Goal: Task Accomplishment & Management: Complete application form

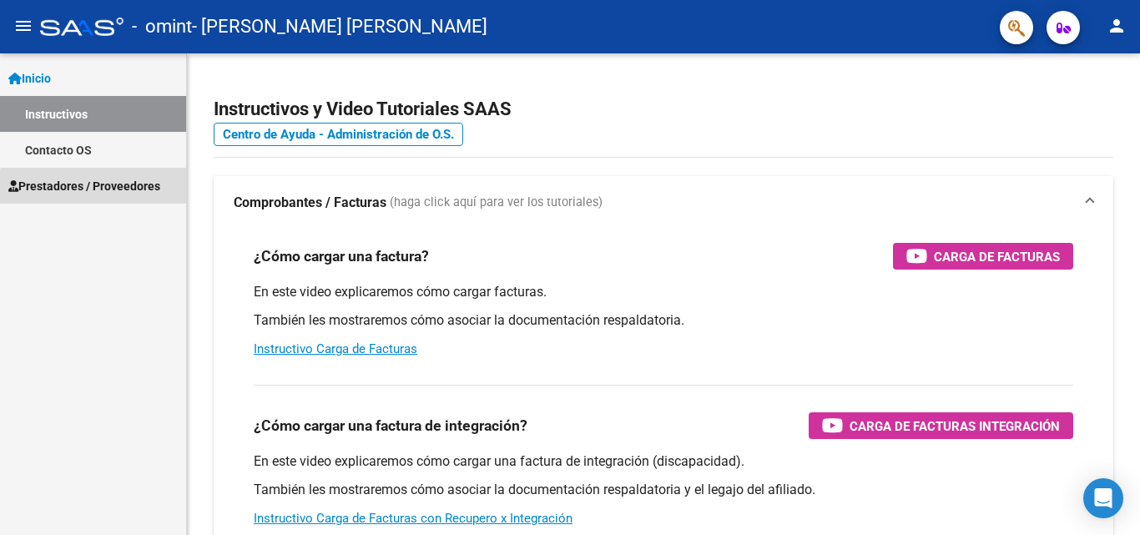
click at [139, 191] on span "Prestadores / Proveedores" at bounding box center [84, 186] width 152 height 18
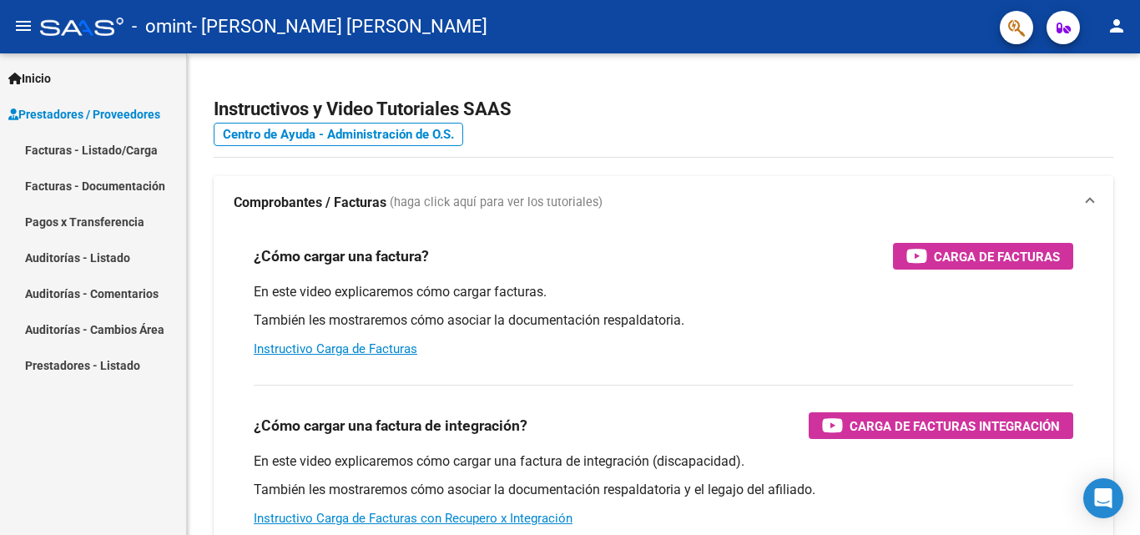
click at [124, 150] on link "Facturas - Listado/Carga" at bounding box center [93, 150] width 186 height 36
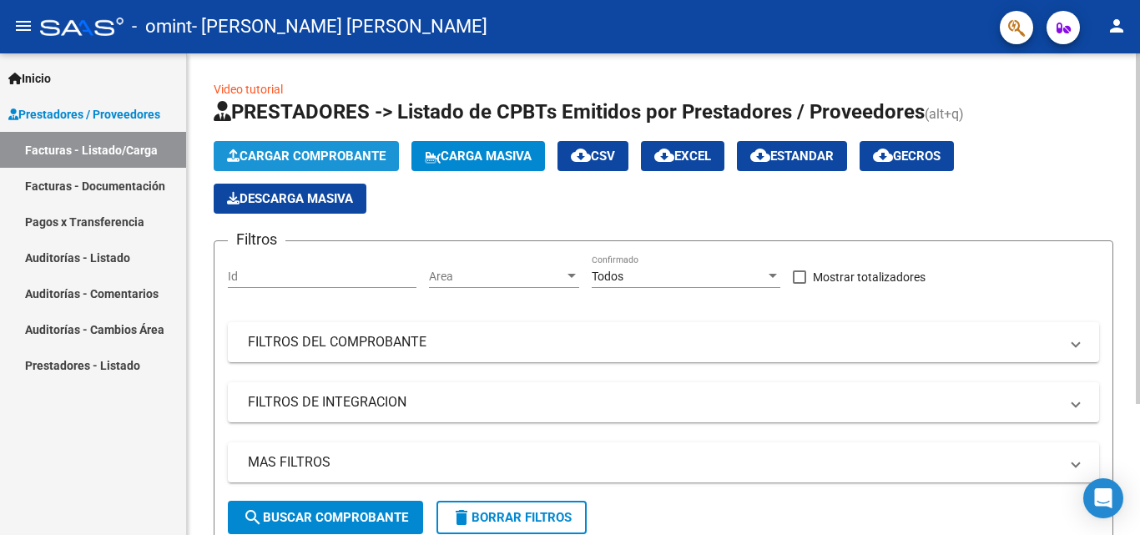
click at [344, 158] on span "Cargar Comprobante" at bounding box center [306, 156] width 159 height 15
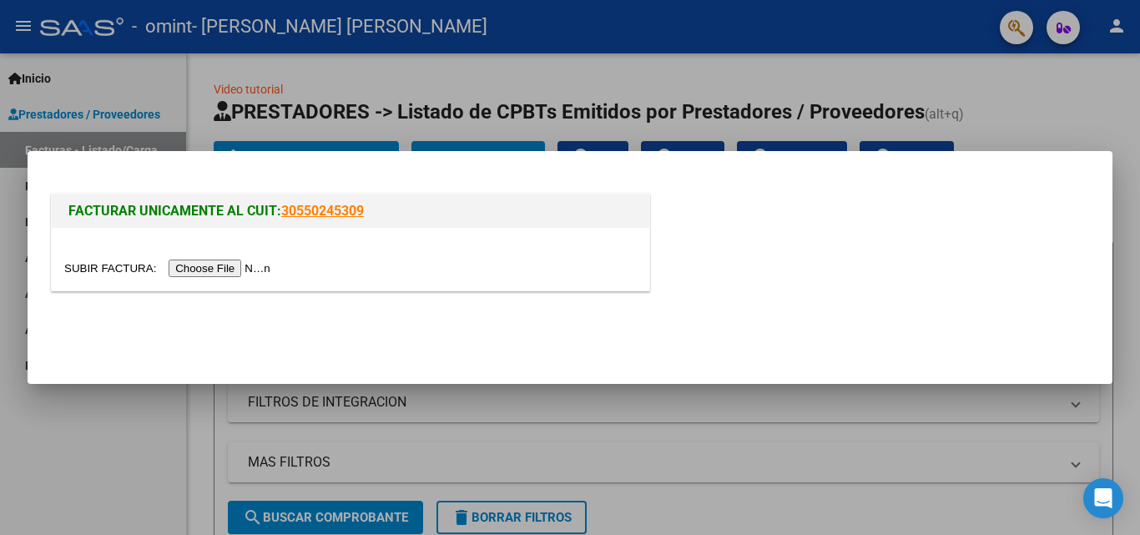
click at [256, 262] on input "file" at bounding box center [169, 269] width 211 height 18
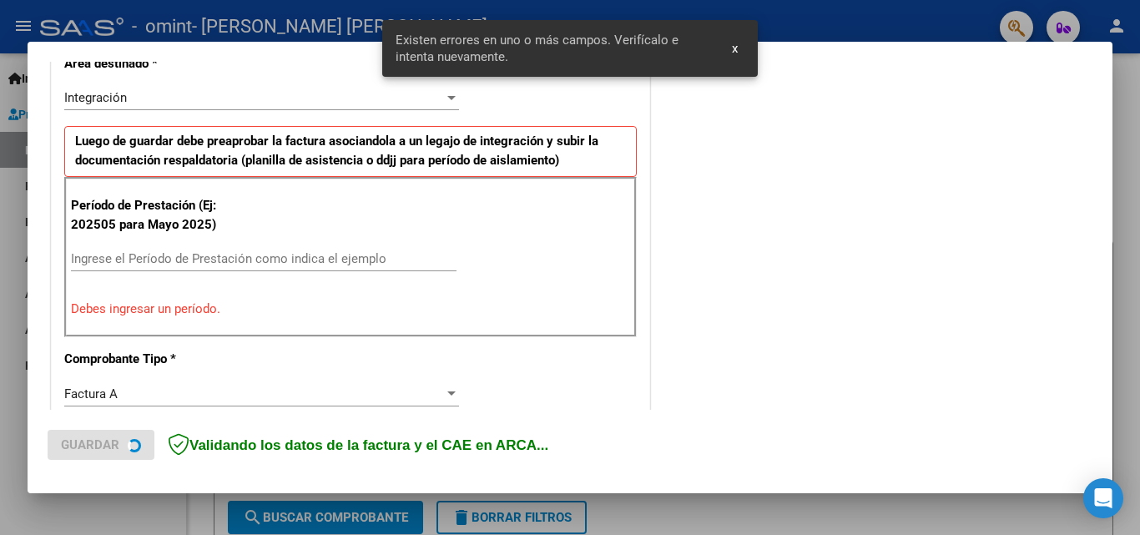
scroll to position [407, 0]
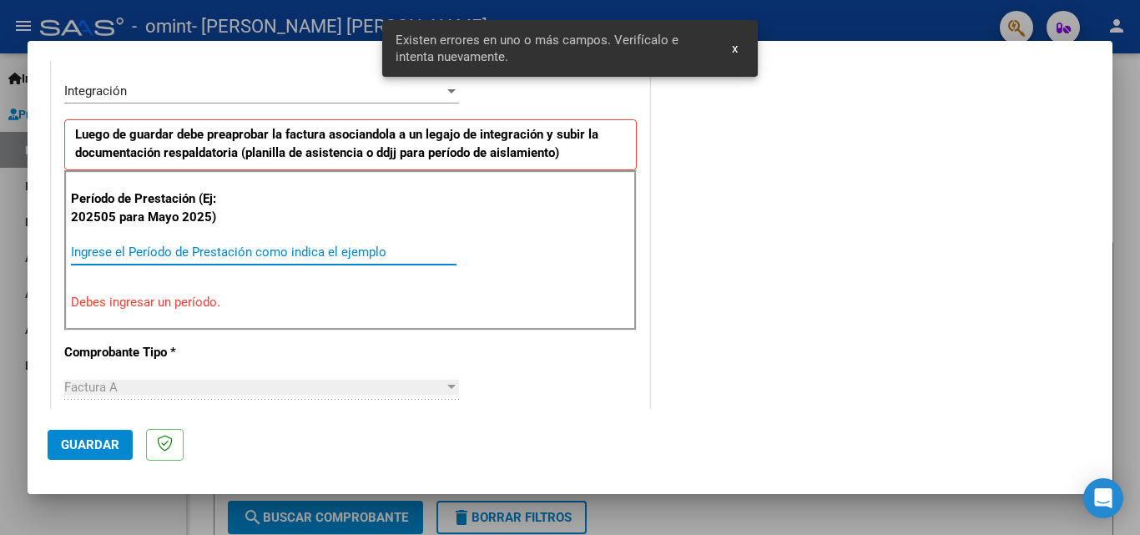
click at [263, 255] on input "Ingrese el Período de Prestación como indica el ejemplo" at bounding box center [264, 252] width 386 height 15
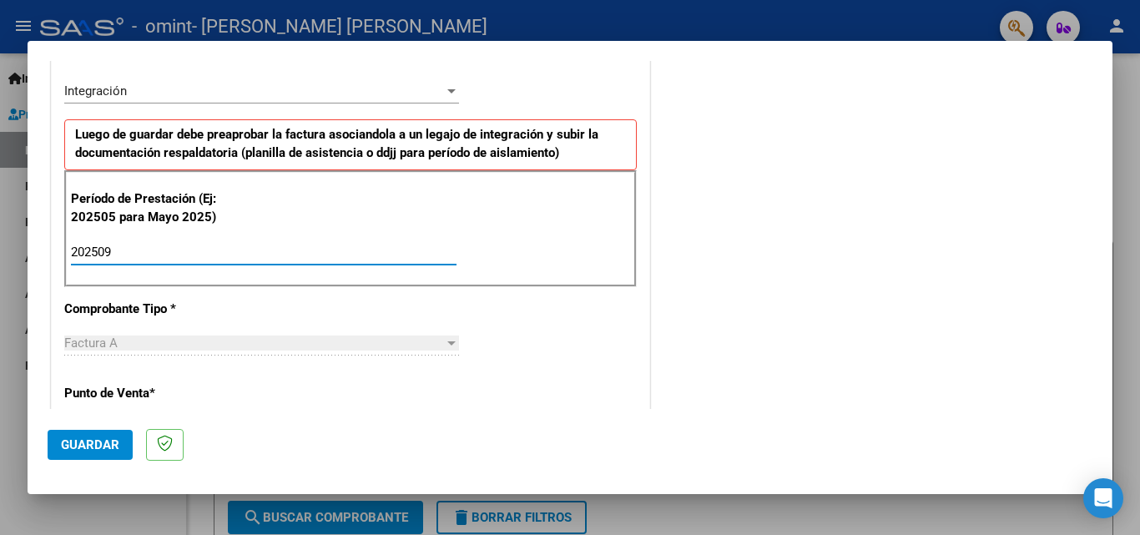
type input "202509"
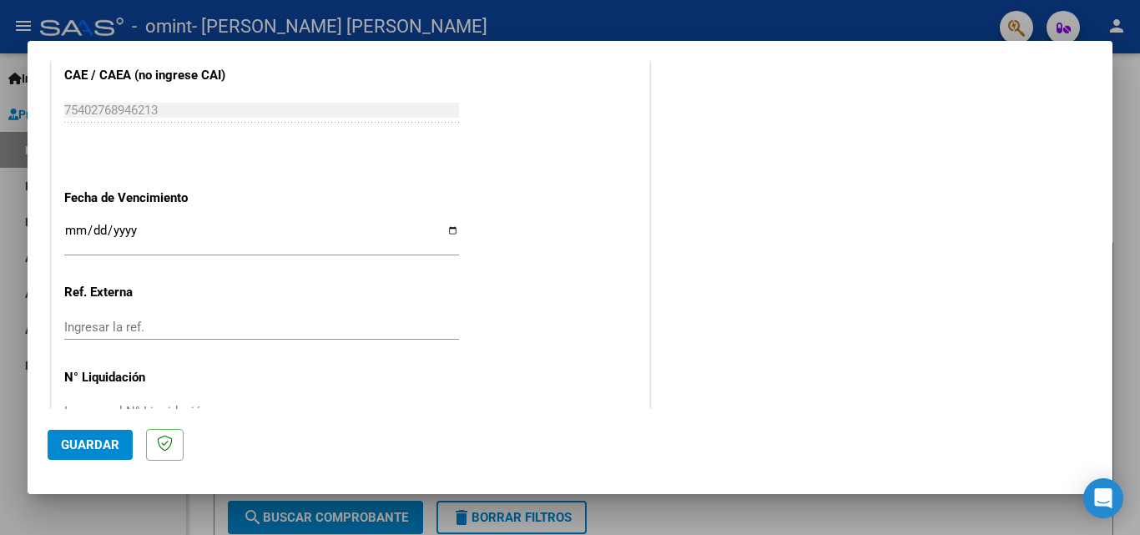
scroll to position [1113, 0]
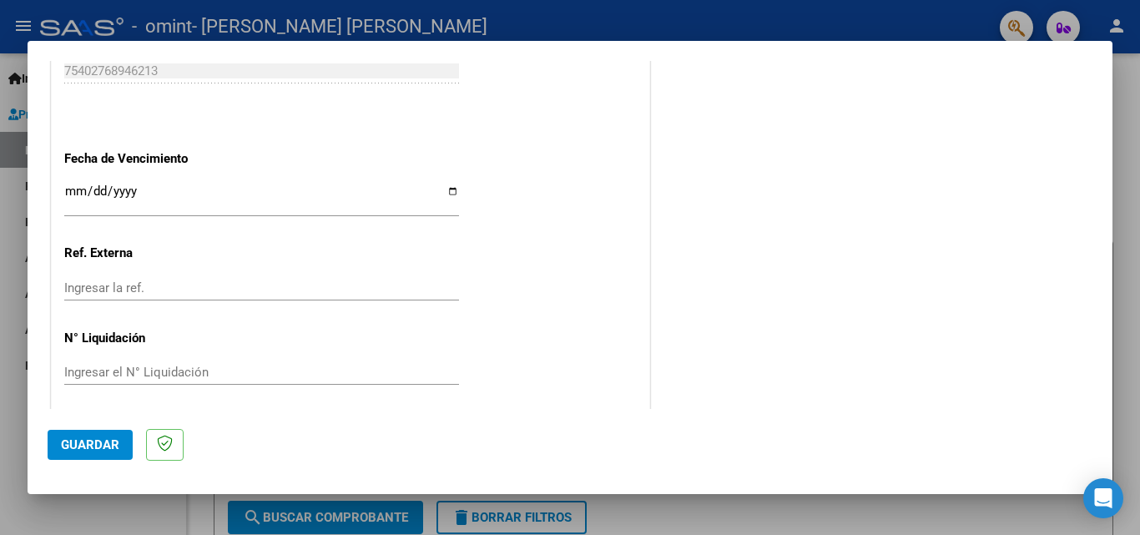
click at [442, 192] on input "Ingresar la fecha" at bounding box center [261, 198] width 395 height 27
click at [78, 188] on input "[DATE]" at bounding box center [261, 198] width 395 height 27
click at [445, 188] on input "[DATE]" at bounding box center [261, 198] width 395 height 27
type input "[DATE]"
click at [102, 448] on span "Guardar" at bounding box center [90, 444] width 58 height 15
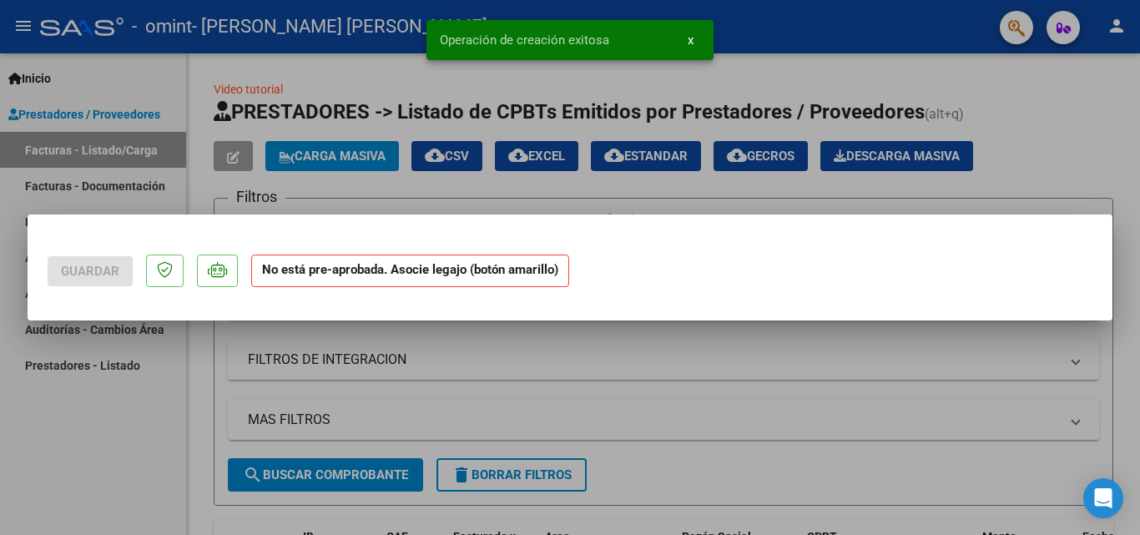
scroll to position [0, 0]
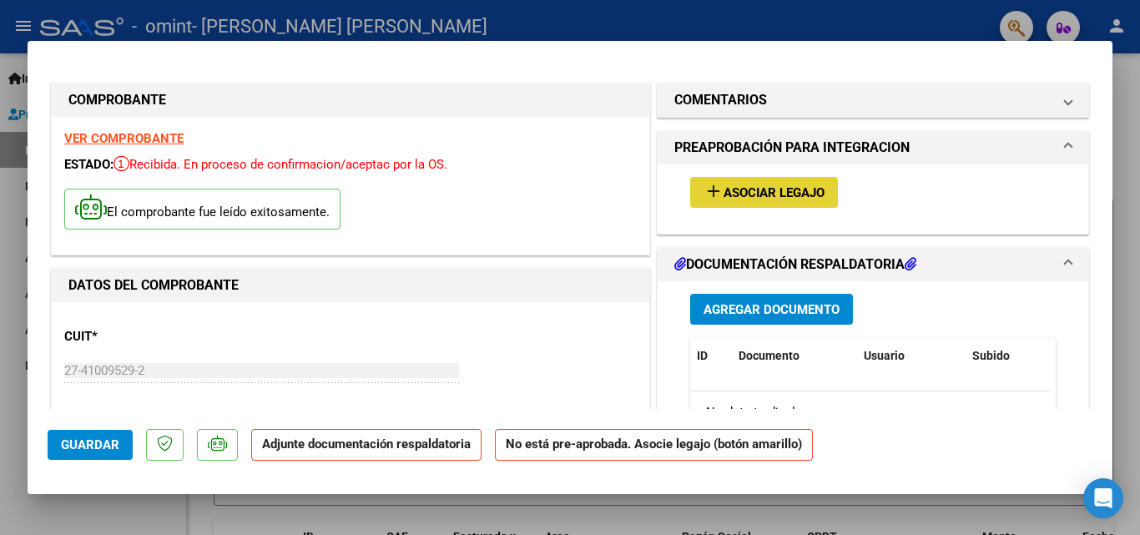
click at [793, 199] on span "Asociar Legajo" at bounding box center [774, 192] width 101 height 15
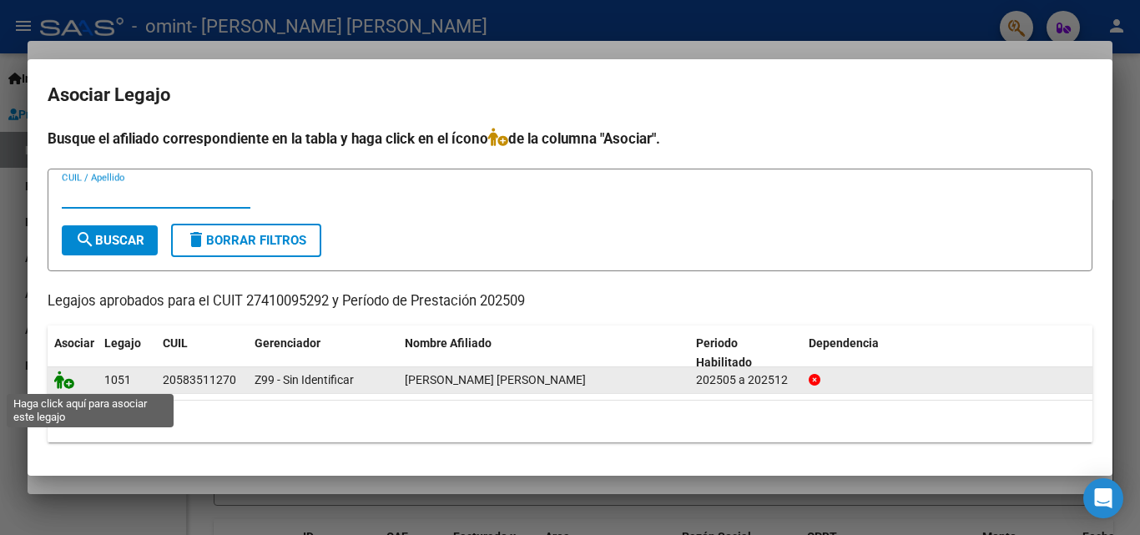
click at [68, 380] on icon at bounding box center [64, 380] width 20 height 18
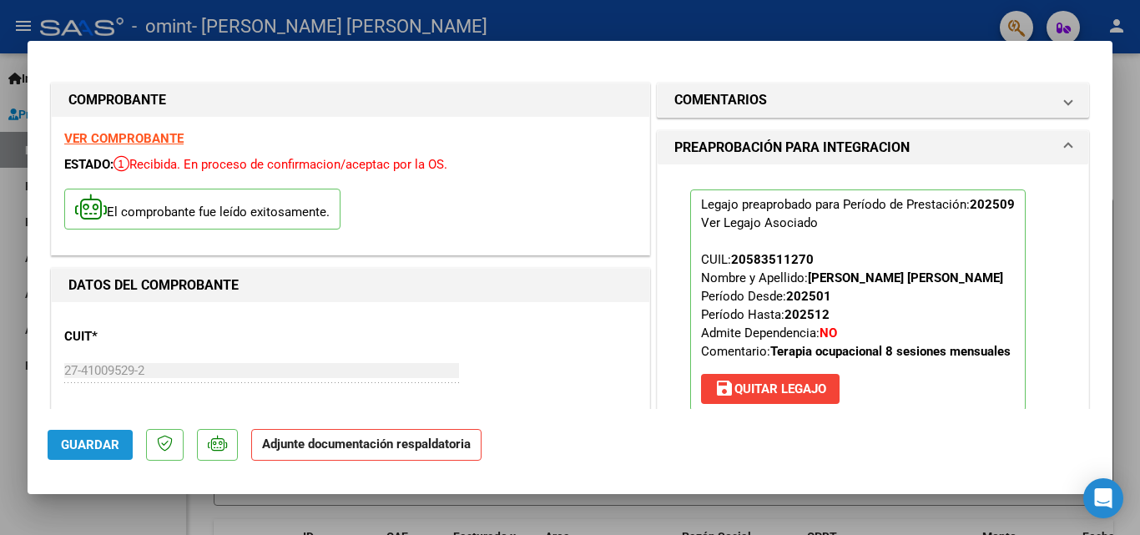
click at [71, 445] on span "Guardar" at bounding box center [90, 444] width 58 height 15
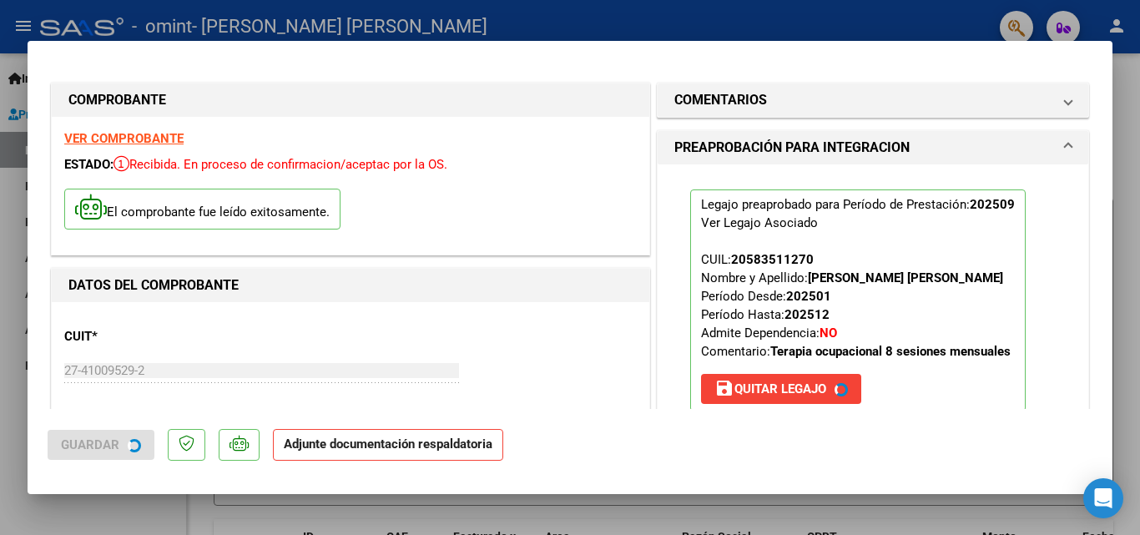
click at [1133, 226] on div at bounding box center [570, 267] width 1140 height 535
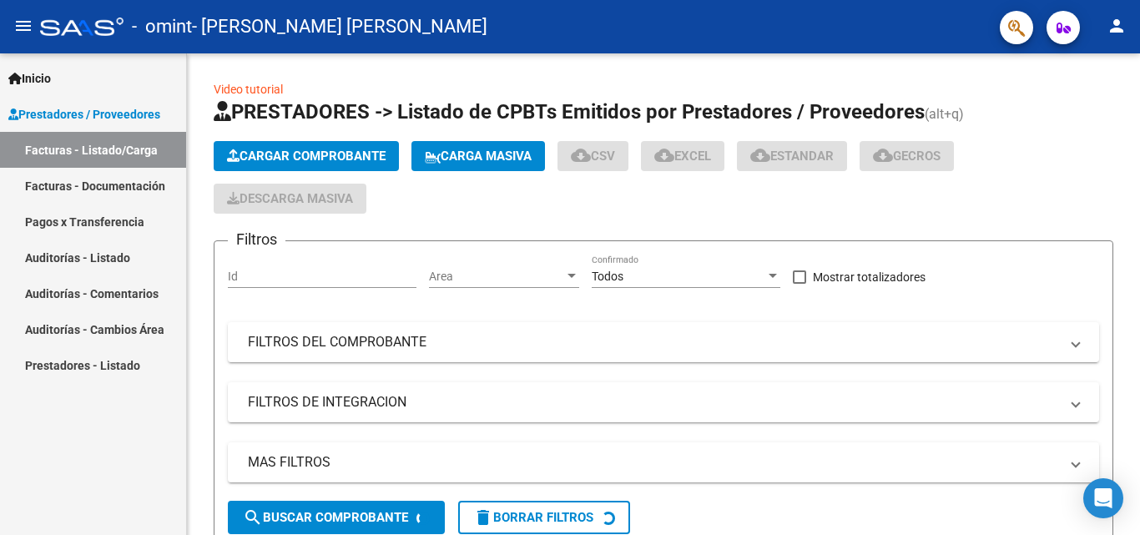
click at [102, 152] on link "Facturas - Listado/Carga" at bounding box center [93, 150] width 186 height 36
click at [78, 148] on link "Facturas - Listado/Carga" at bounding box center [93, 150] width 186 height 36
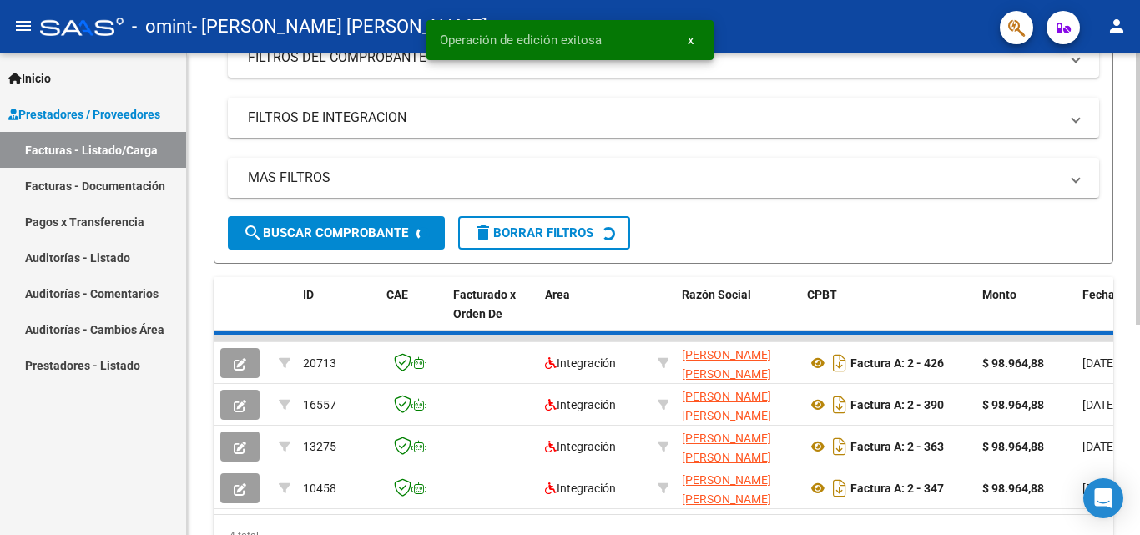
click at [1139, 351] on div at bounding box center [1138, 355] width 4 height 271
